Goal: Find specific page/section

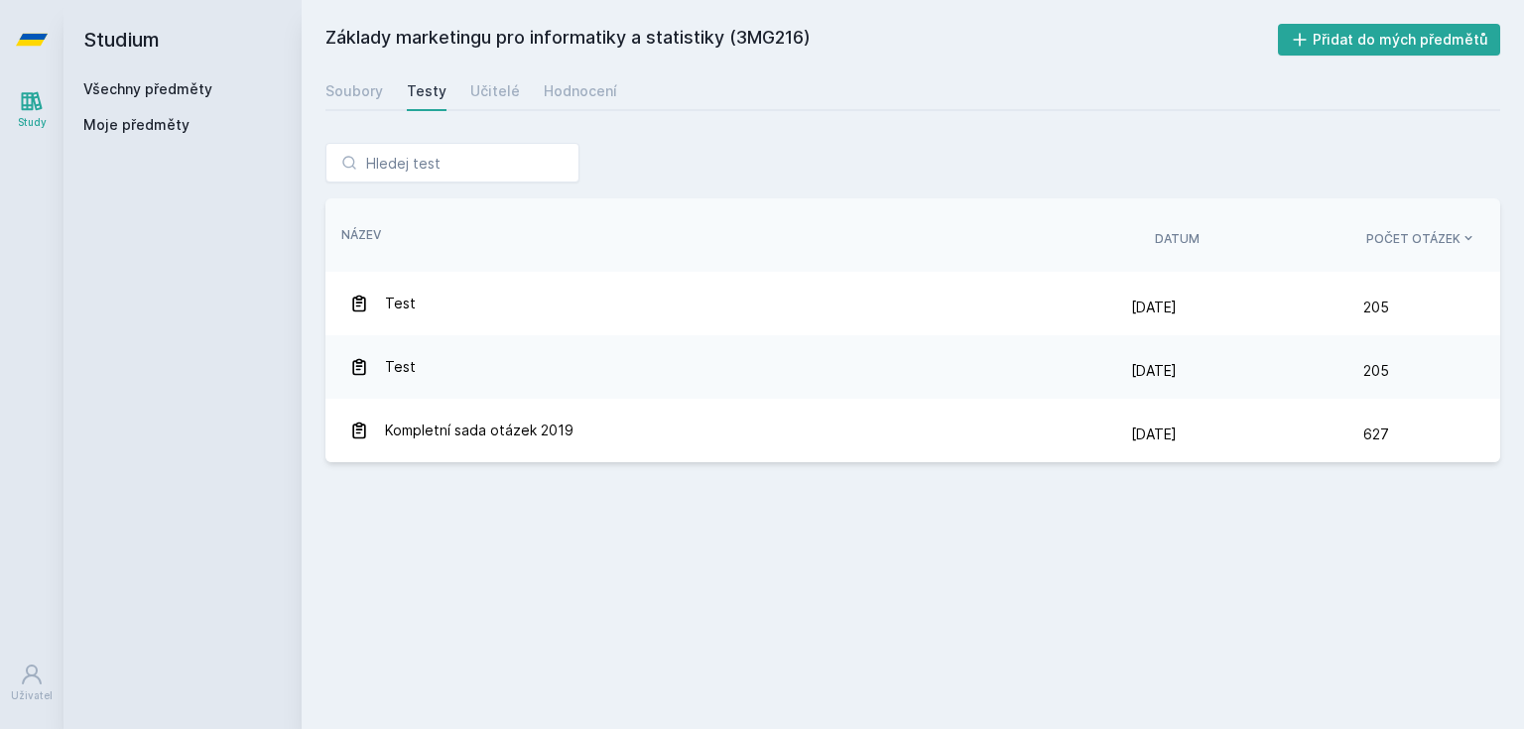
click at [136, 71] on h2 "Studium" at bounding box center [182, 39] width 198 height 79
click at [140, 83] on link "Všechny předměty" at bounding box center [147, 88] width 129 height 17
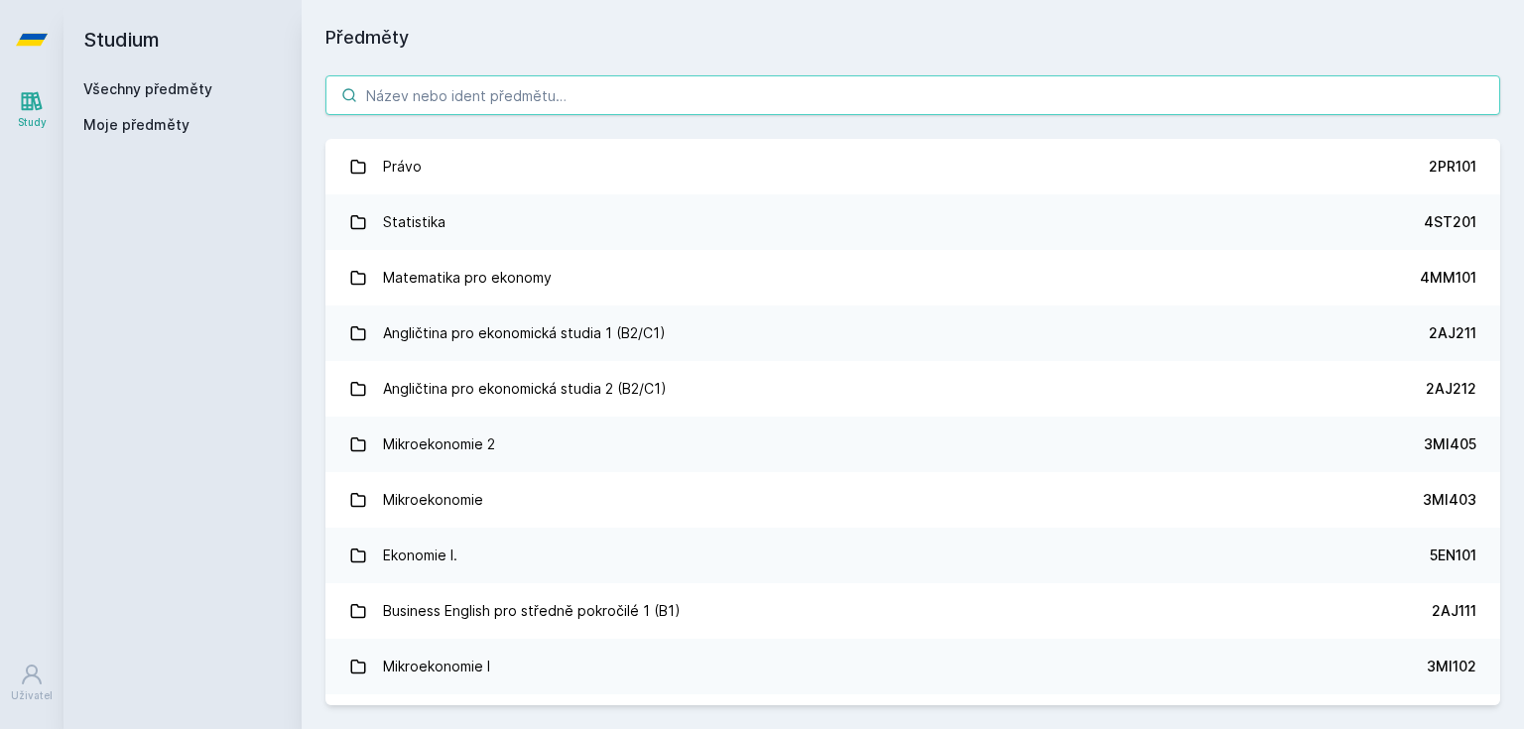
click at [427, 91] on input "search" at bounding box center [912, 95] width 1175 height 40
paste input "4IT218"
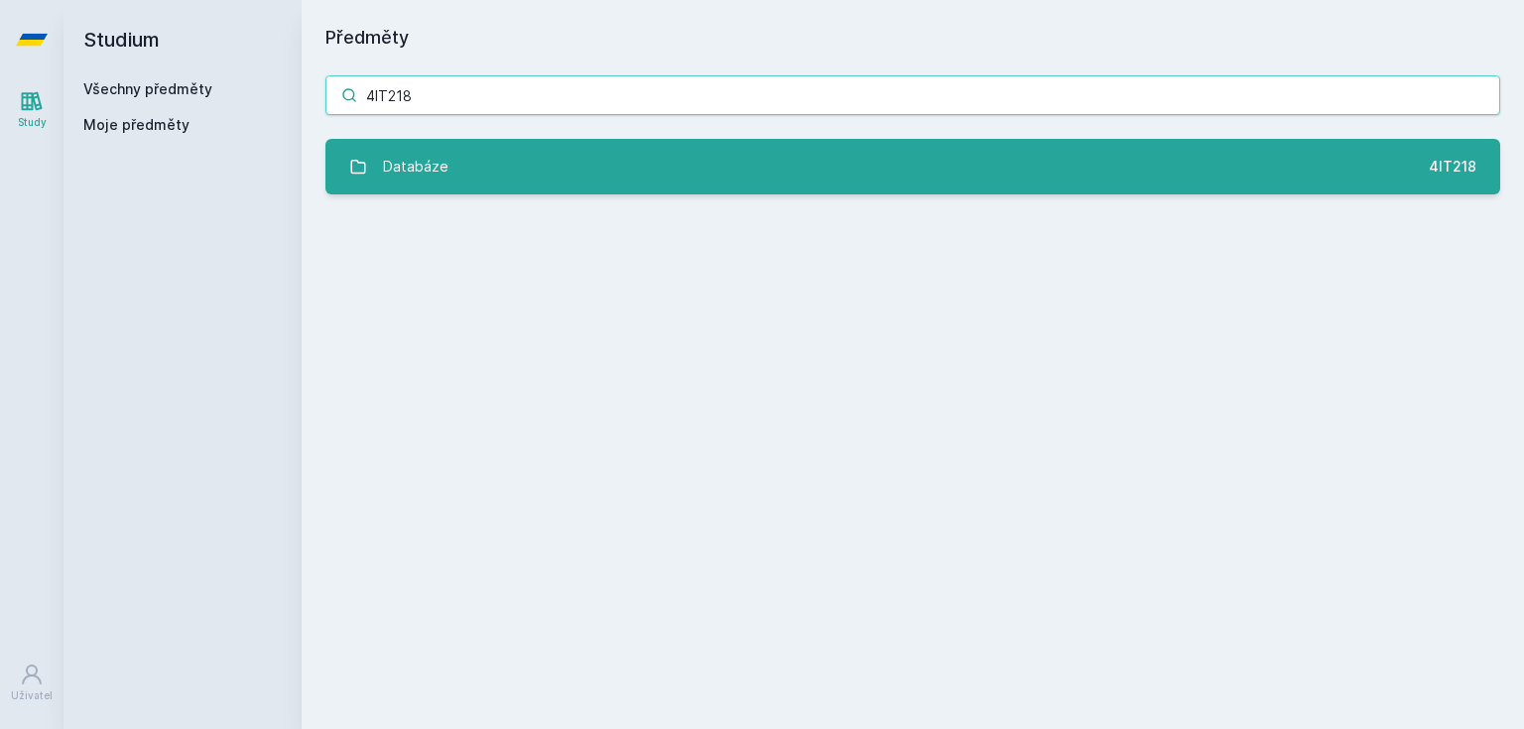
type input "4IT218"
click at [444, 151] on div "Databáze" at bounding box center [415, 167] width 65 height 40
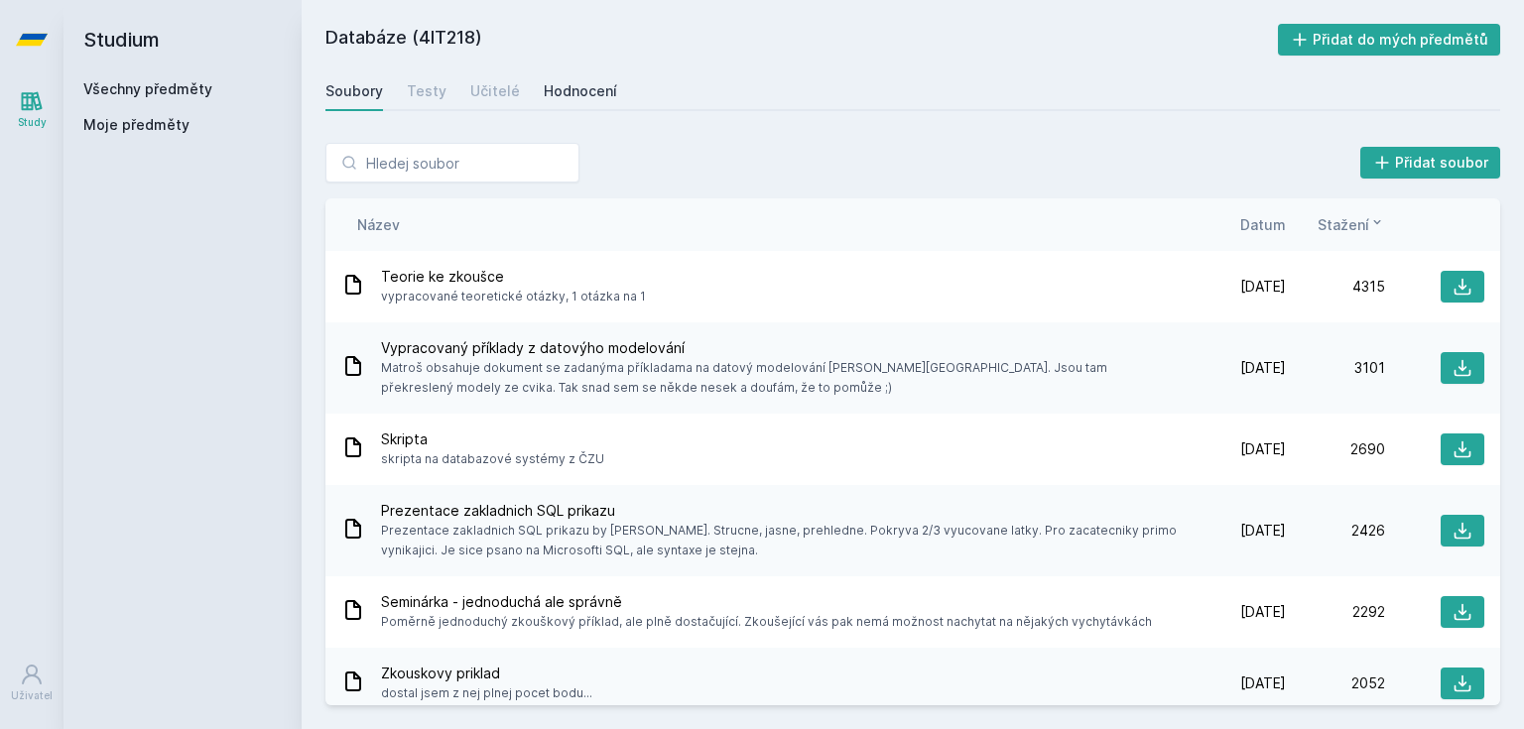
click at [544, 88] on div "Hodnocení" at bounding box center [580, 91] width 73 height 20
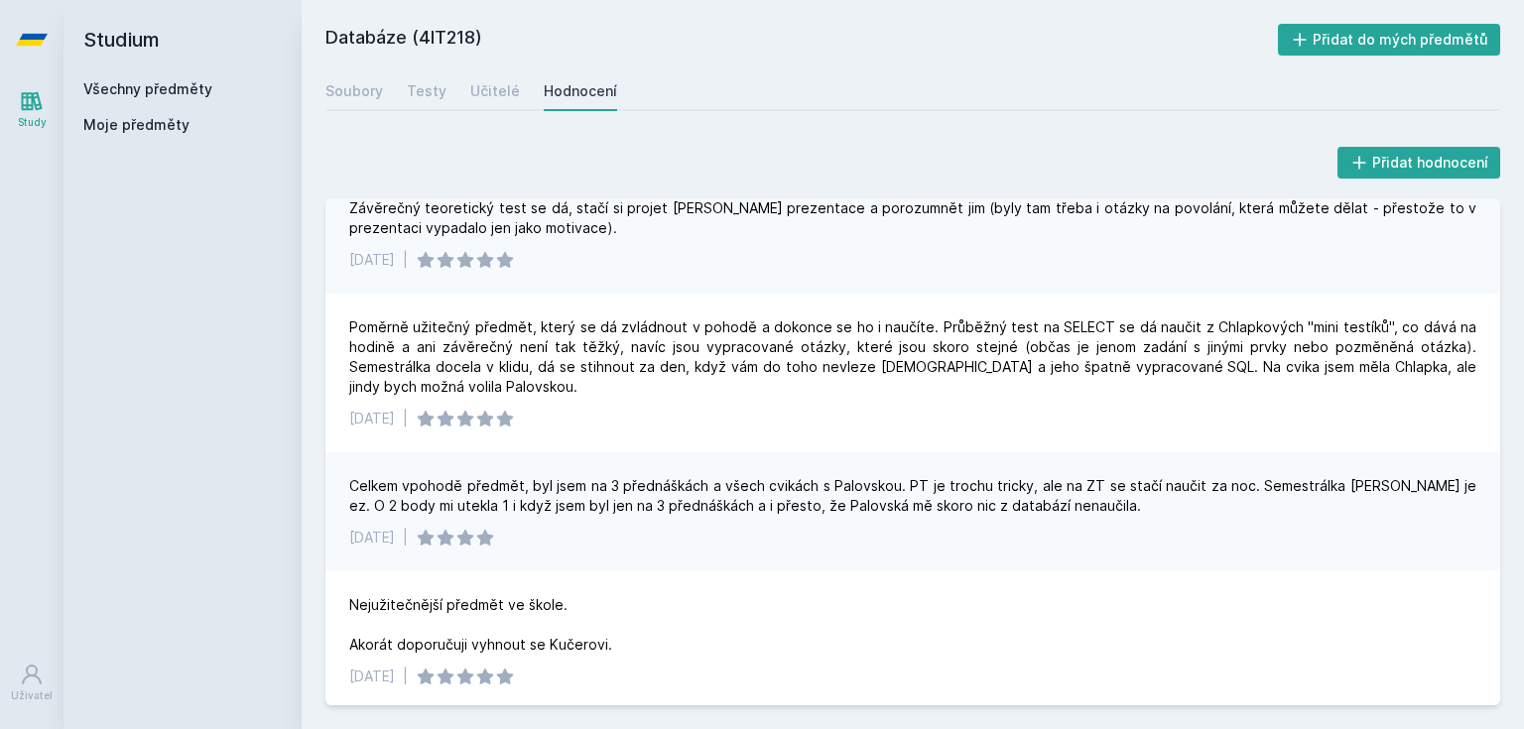
scroll to position [1111, 0]
